Goal: Task Accomplishment & Management: Manage account settings

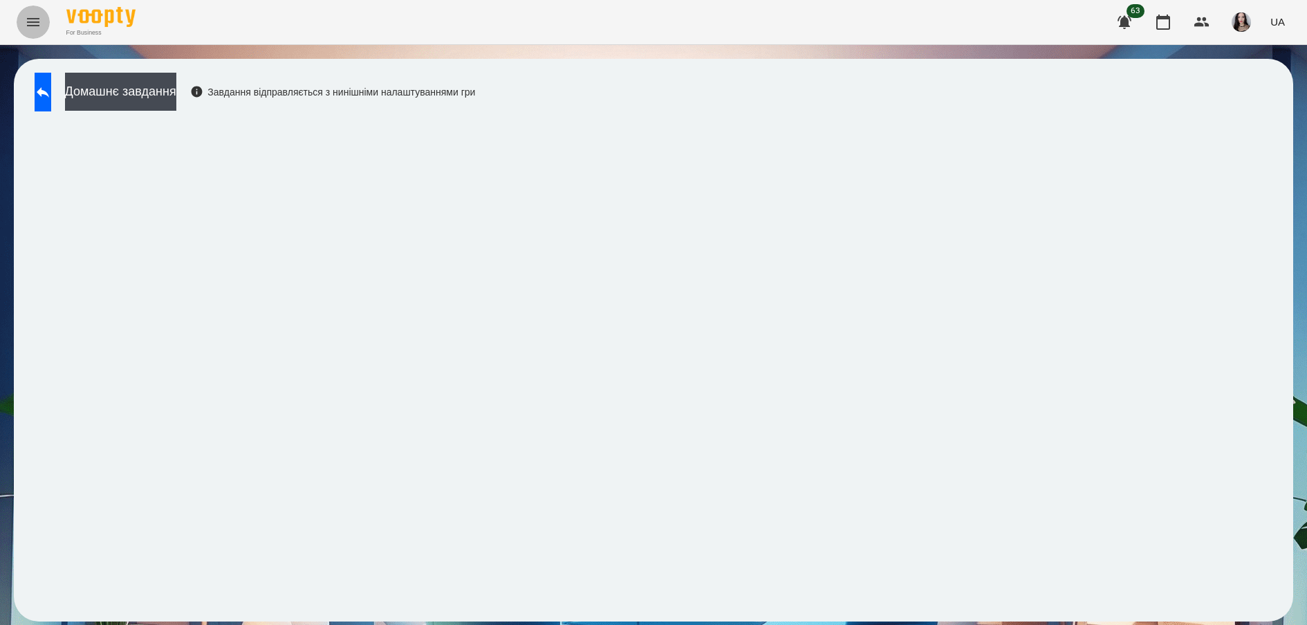
drag, startPoint x: 0, startPoint y: 0, endPoint x: 30, endPoint y: 26, distance: 39.7
click at [30, 26] on icon "Menu" at bounding box center [33, 22] width 17 height 17
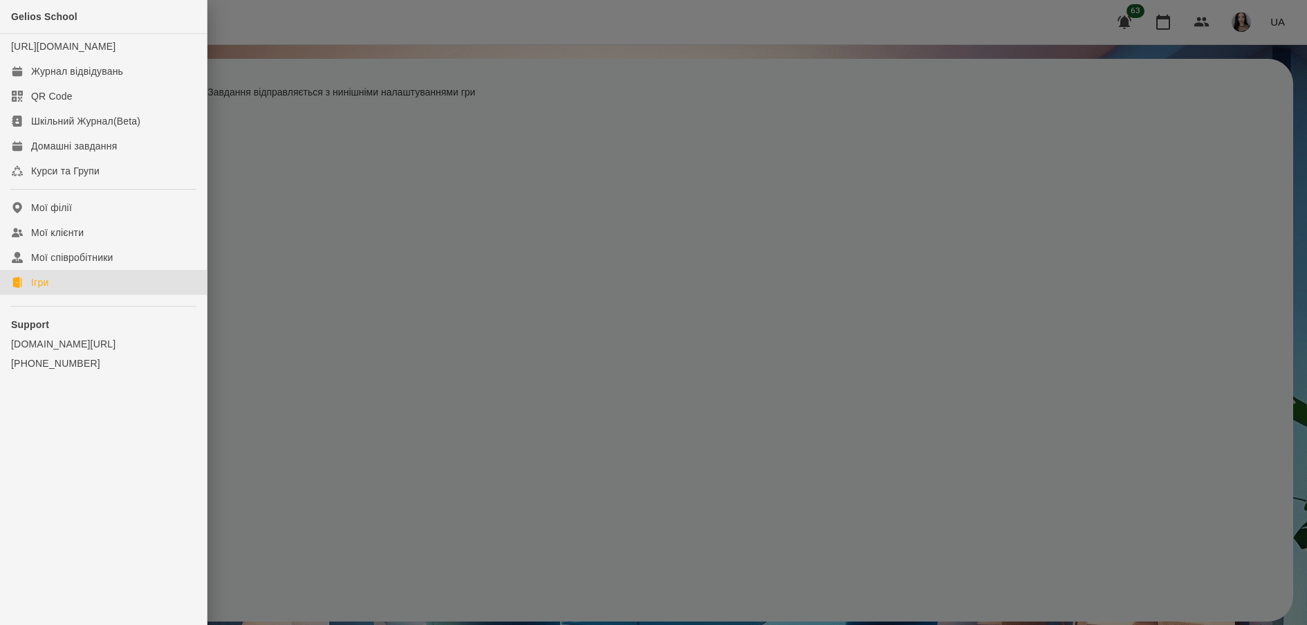
click at [33, 289] on div "Ігри" at bounding box center [39, 282] width 17 height 14
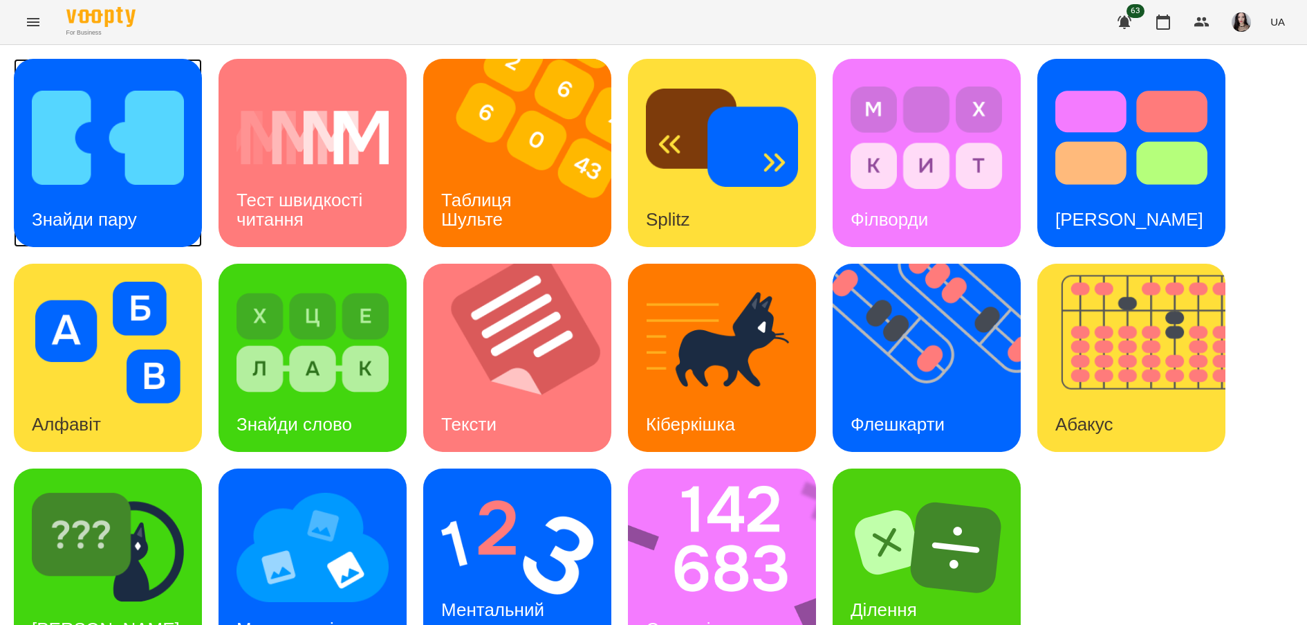
click at [107, 192] on div "Знайди пару" at bounding box center [84, 219] width 141 height 55
click at [31, 24] on icon "Menu" at bounding box center [33, 22] width 17 height 17
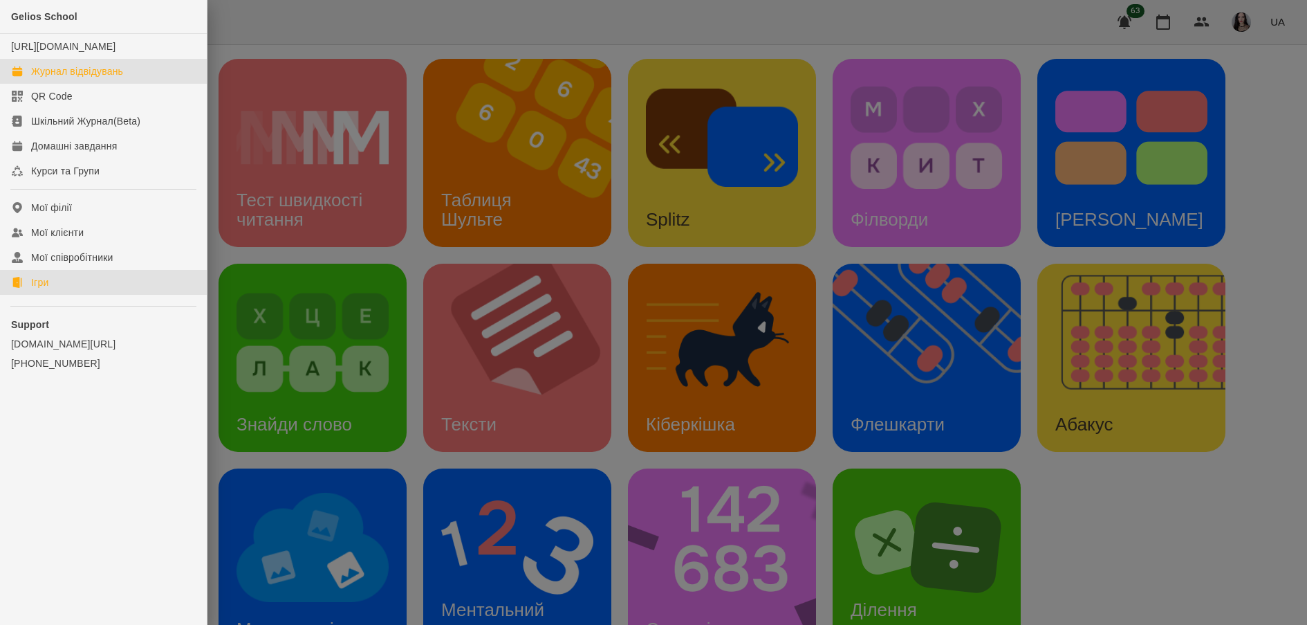
click at [78, 78] on div "Журнал відвідувань" at bounding box center [77, 71] width 92 height 14
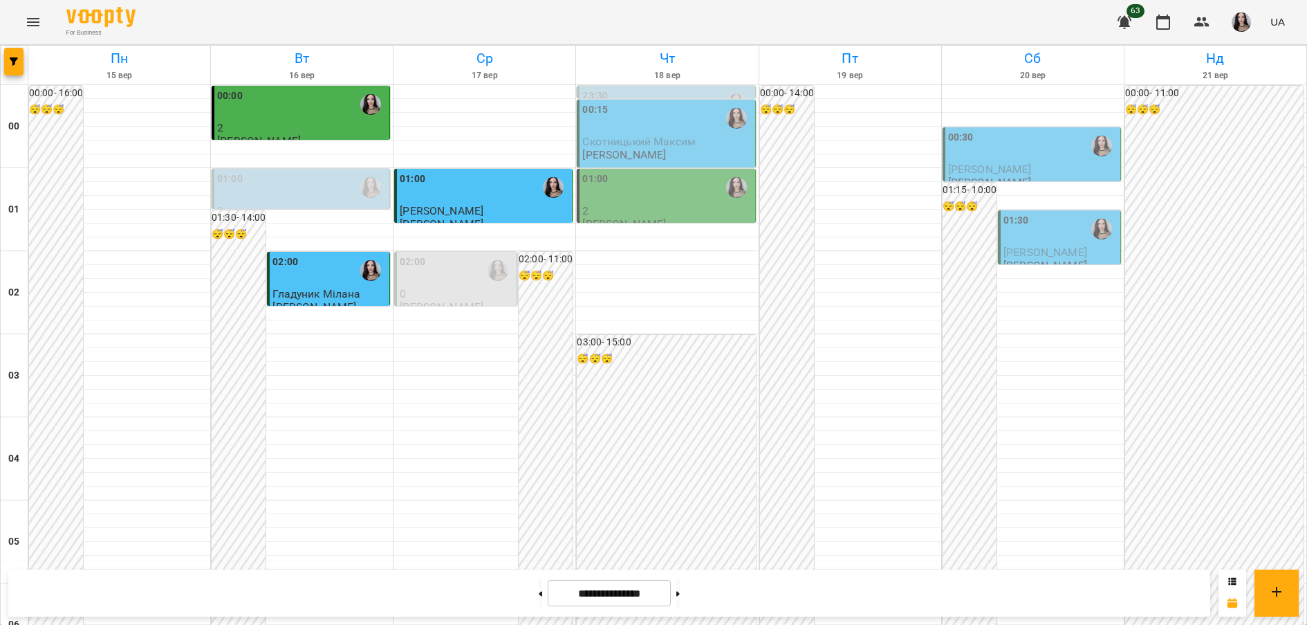
scroll to position [1515, 0]
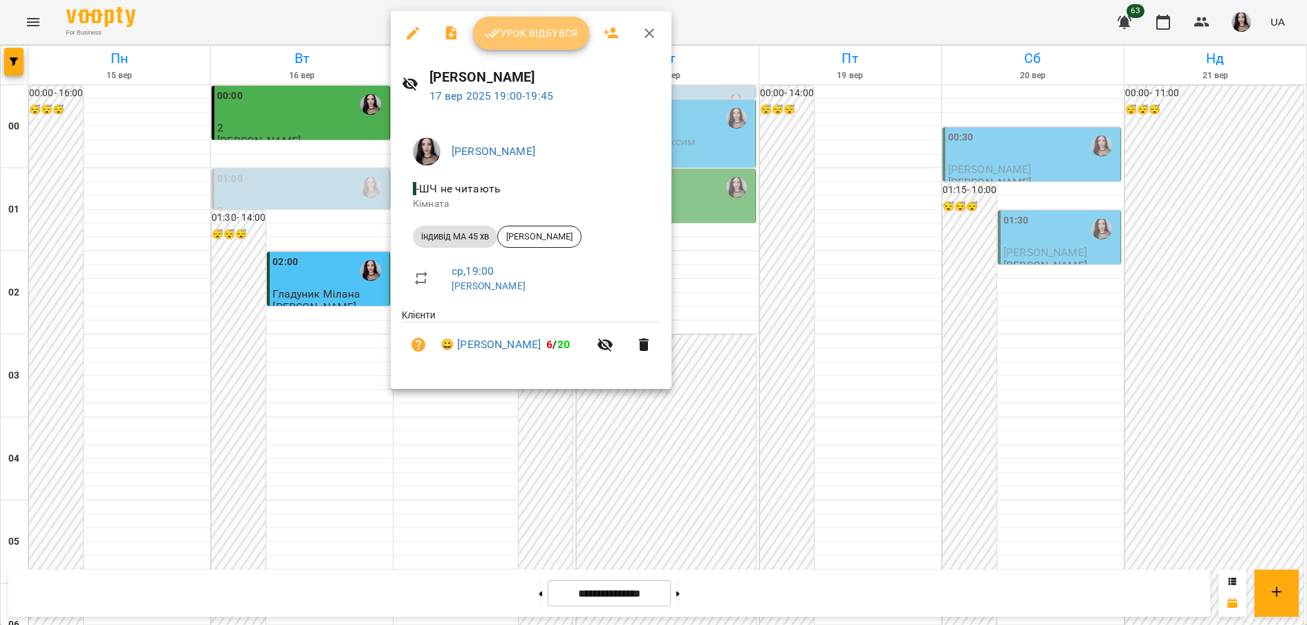
click at [529, 40] on span "Урок відбувся" at bounding box center [531, 33] width 94 height 17
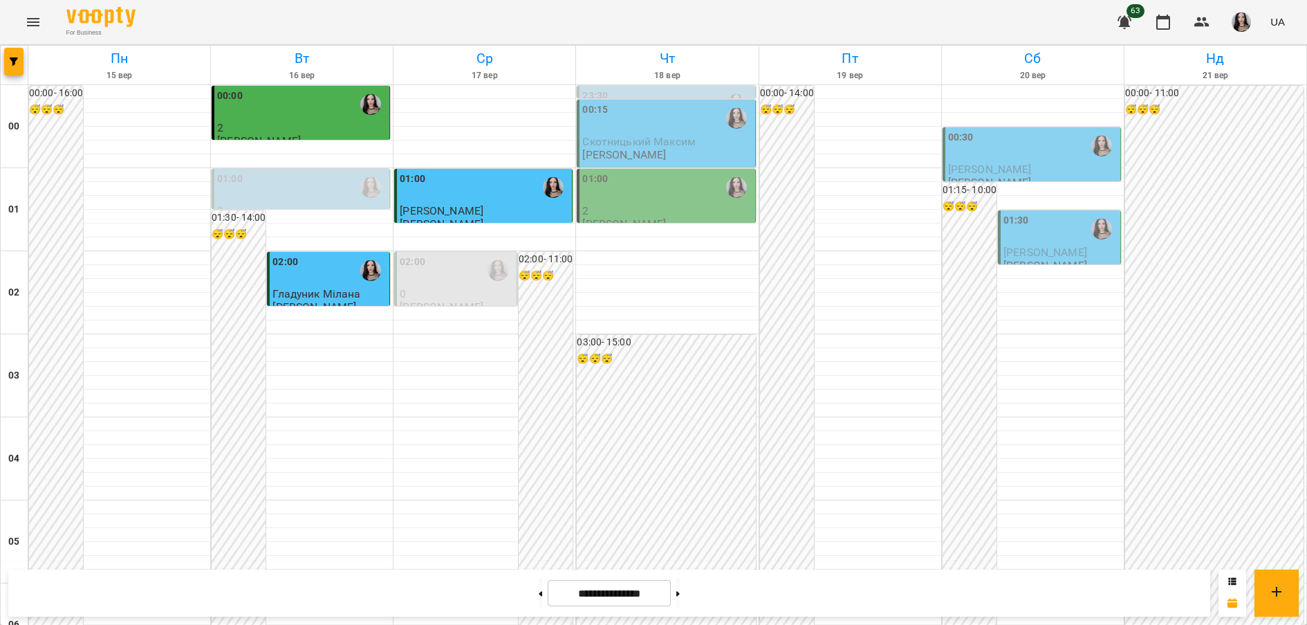
scroll to position [1515, 0]
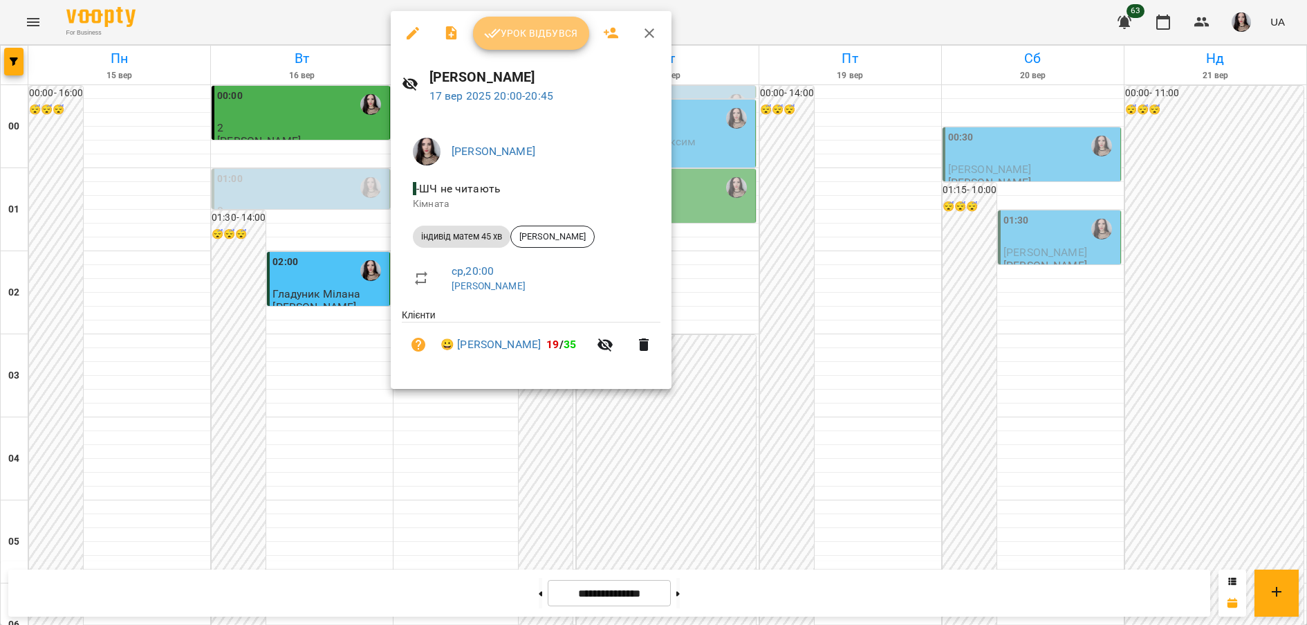
click at [540, 21] on button "Урок відбувся" at bounding box center [531, 33] width 116 height 33
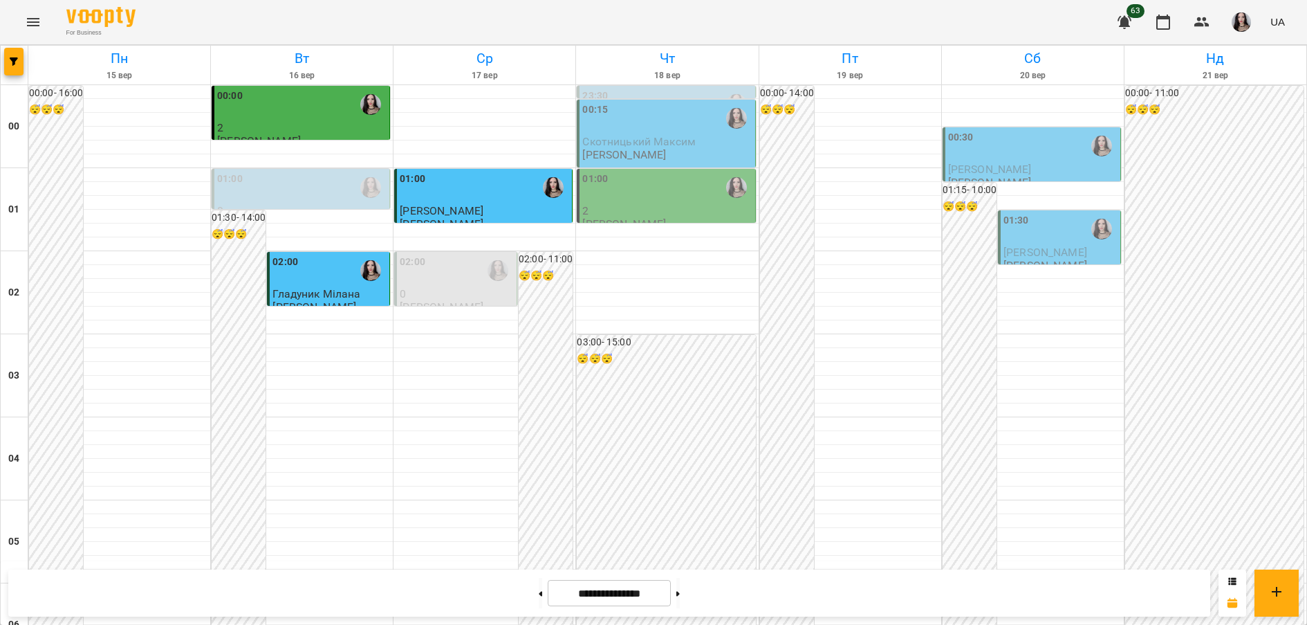
scroll to position [913, 0]
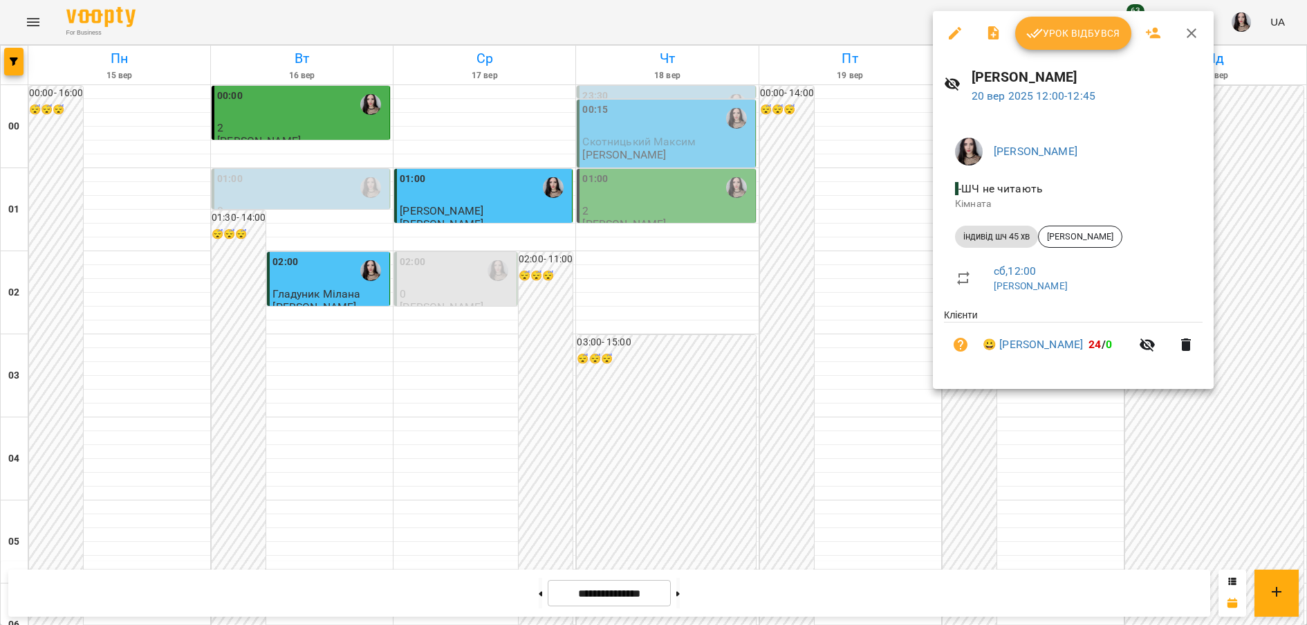
click at [840, 270] on div at bounding box center [653, 312] width 1307 height 625
